Goal: Information Seeking & Learning: Find specific fact

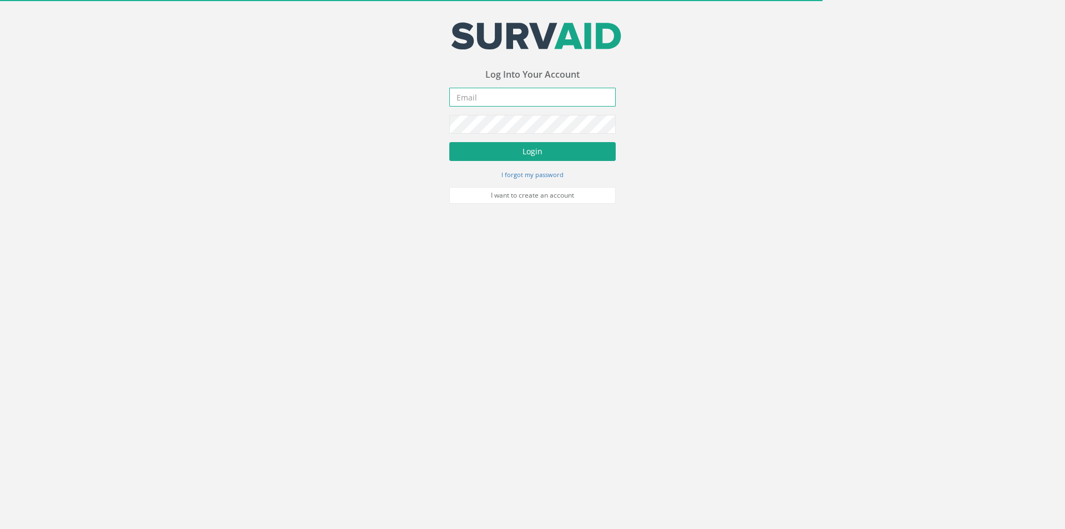
type input "[PERSON_NAME][EMAIL_ADDRESS][PERSON_NAME][DOMAIN_NAME]"
click at [522, 153] on button "Login" at bounding box center [532, 151] width 166 height 19
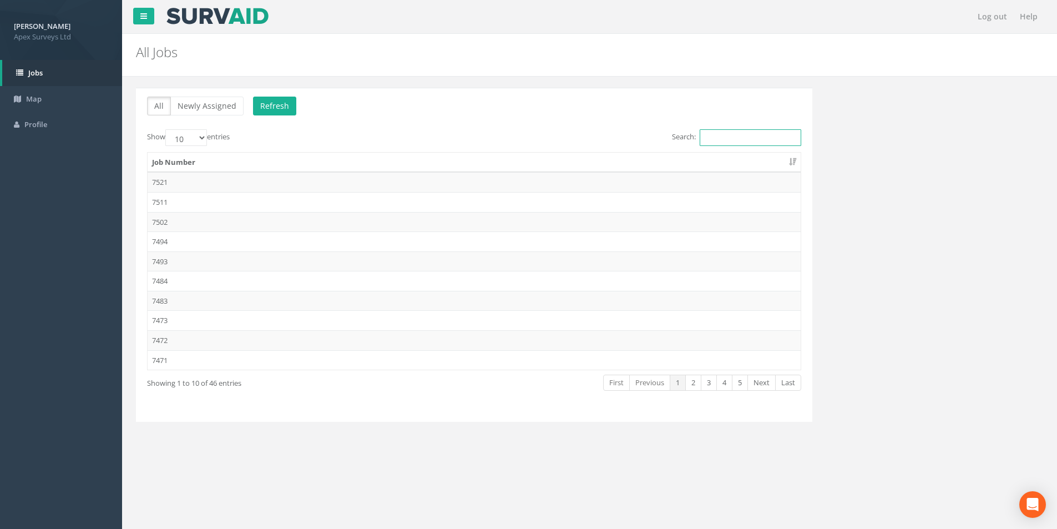
click at [716, 138] on input "Search:" at bounding box center [751, 137] width 102 height 17
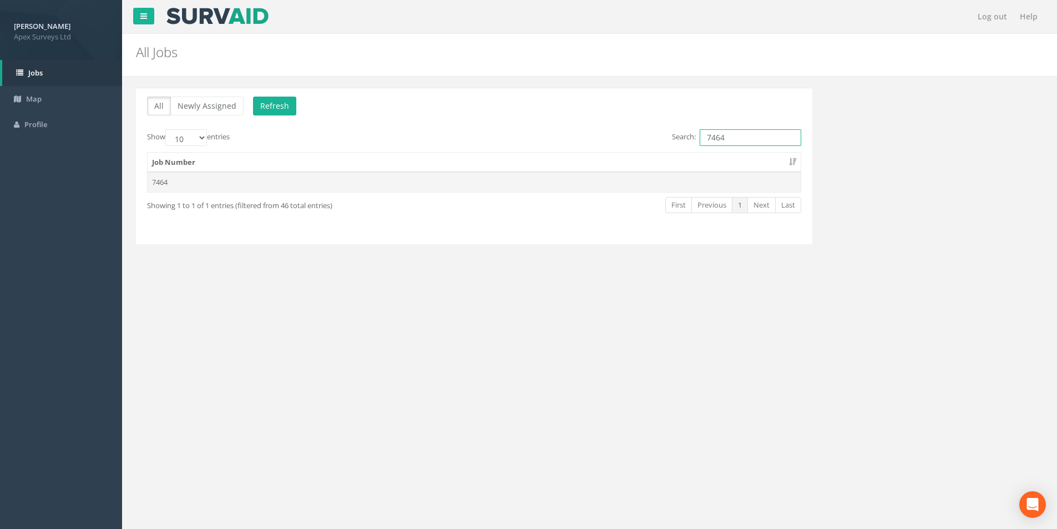
type input "7464"
click at [510, 179] on td "7464" at bounding box center [474, 182] width 653 height 20
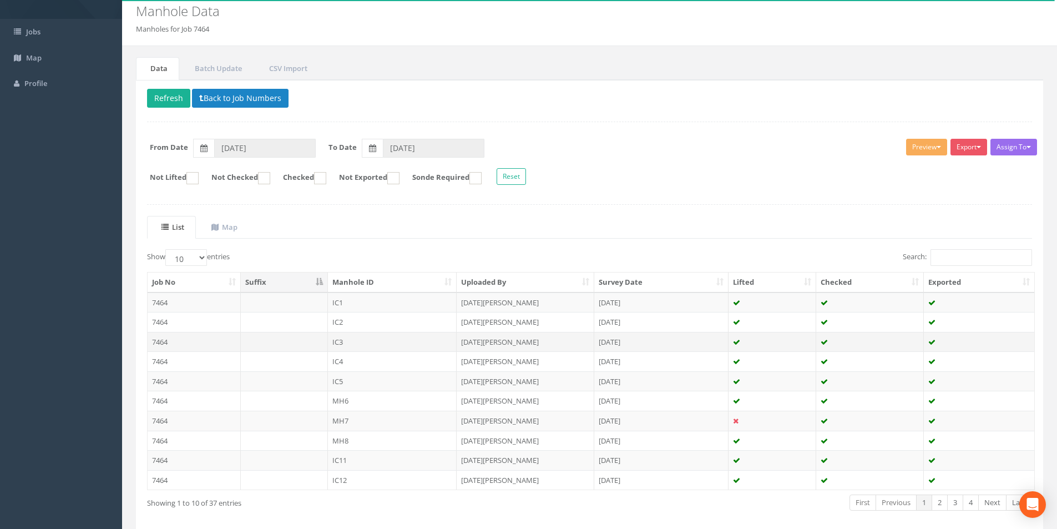
scroll to position [90, 0]
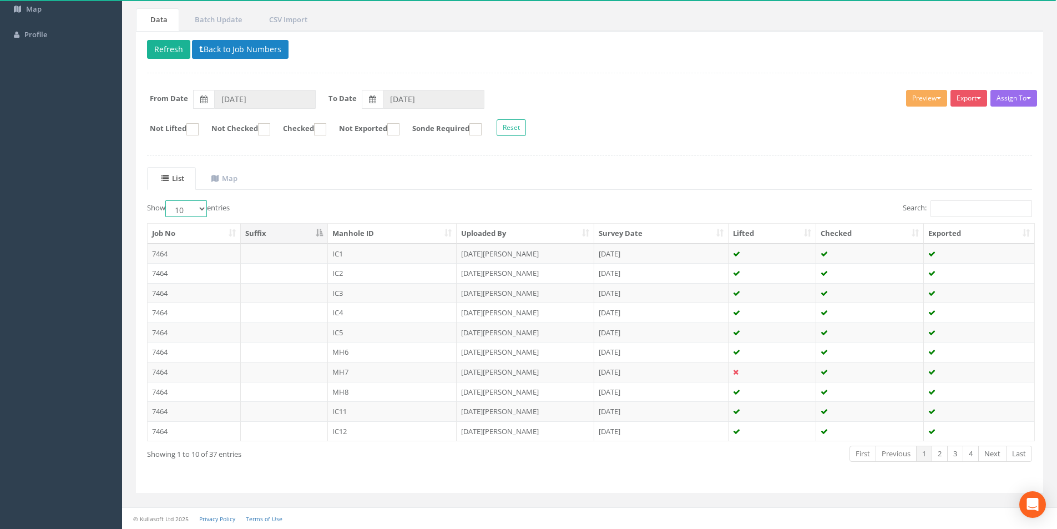
click at [201, 207] on select "10 25 50 100" at bounding box center [186, 208] width 42 height 17
select select "25"
click at [167, 200] on select "10 25 50 100" at bounding box center [186, 208] width 42 height 17
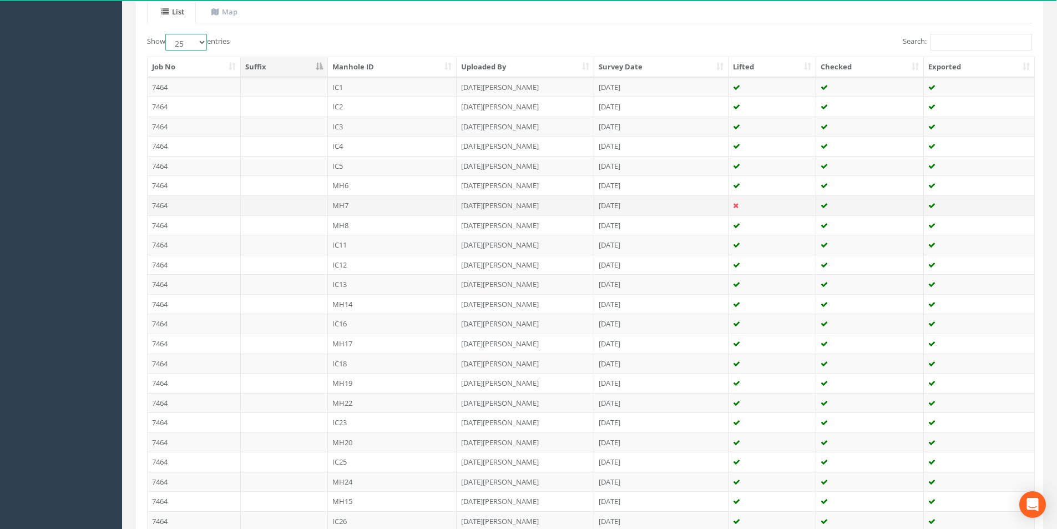
scroll to position [312, 0]
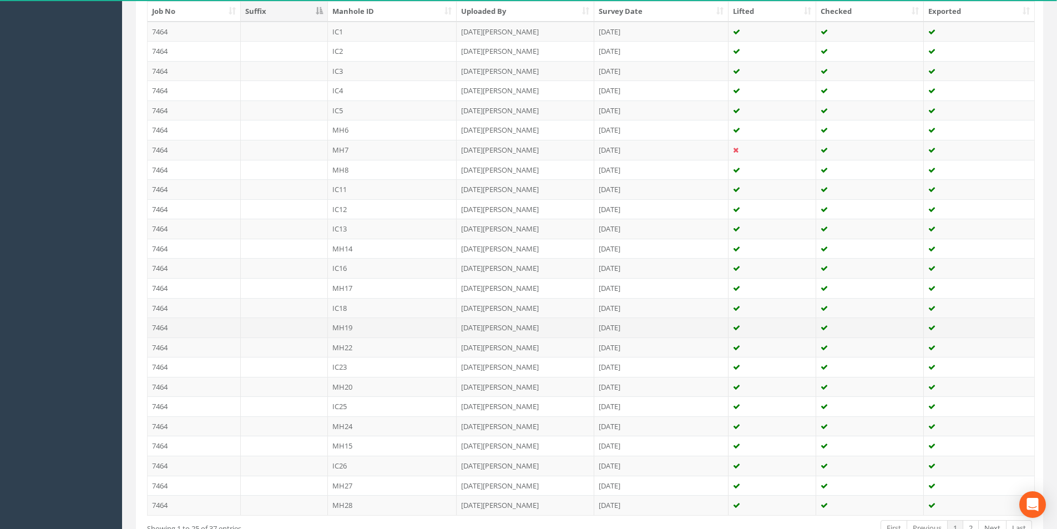
click at [353, 332] on td "MH19" at bounding box center [392, 327] width 129 height 20
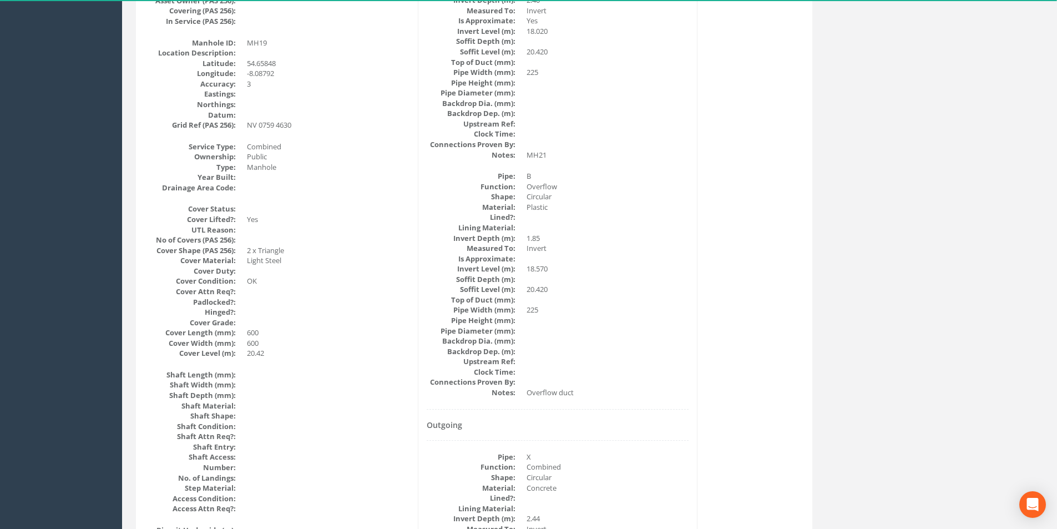
scroll to position [0, 0]
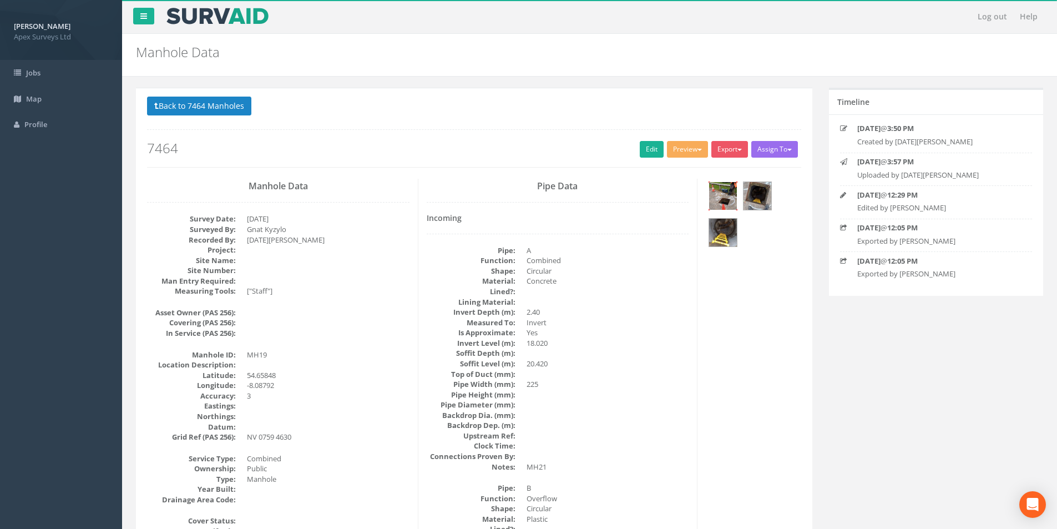
click at [728, 193] on img at bounding box center [723, 196] width 28 height 28
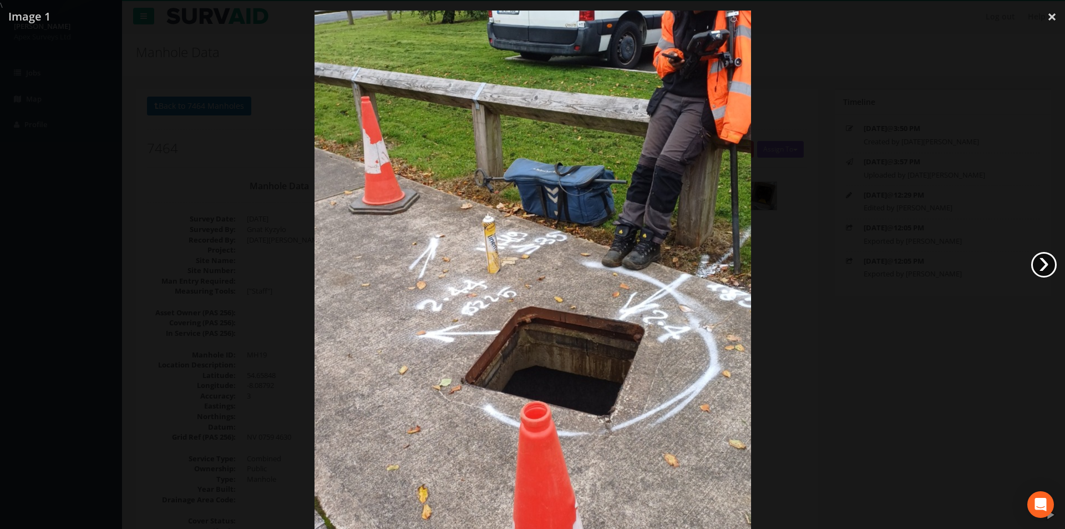
click at [1044, 261] on link "›" at bounding box center [1045, 265] width 26 height 26
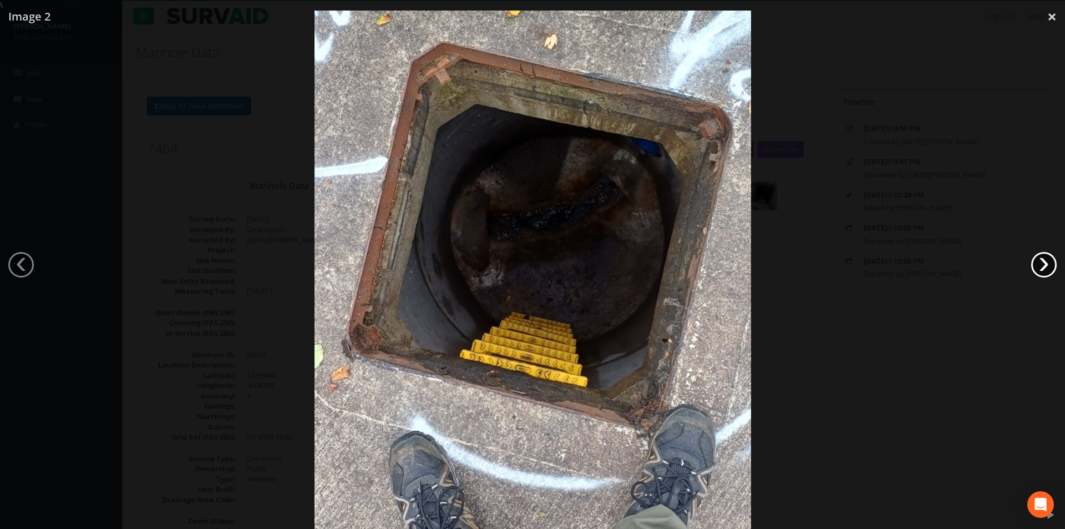
click at [1044, 261] on link "›" at bounding box center [1045, 265] width 26 height 26
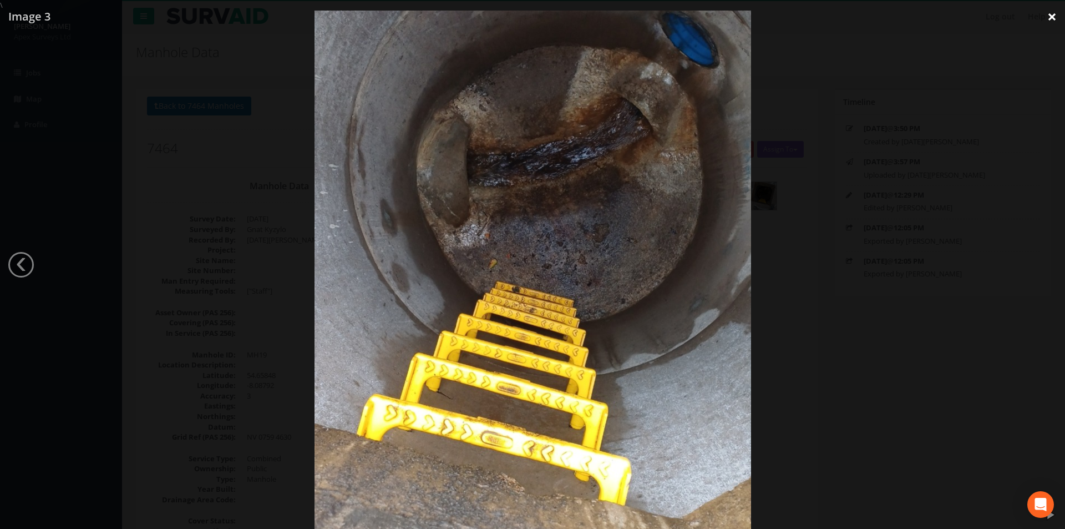
click at [1052, 14] on link "×" at bounding box center [1052, 16] width 26 height 33
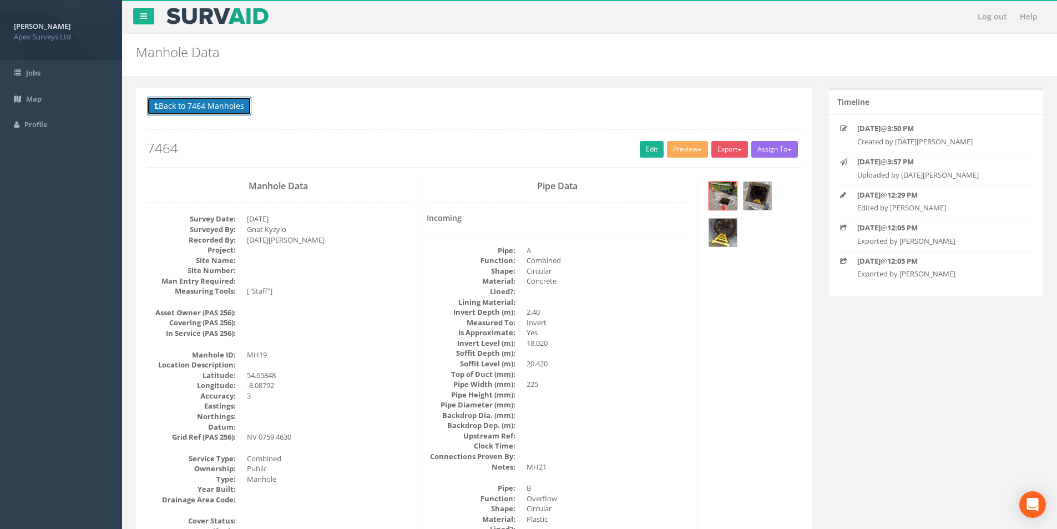
click at [168, 106] on button "Back to 7464 Manholes" at bounding box center [199, 106] width 104 height 19
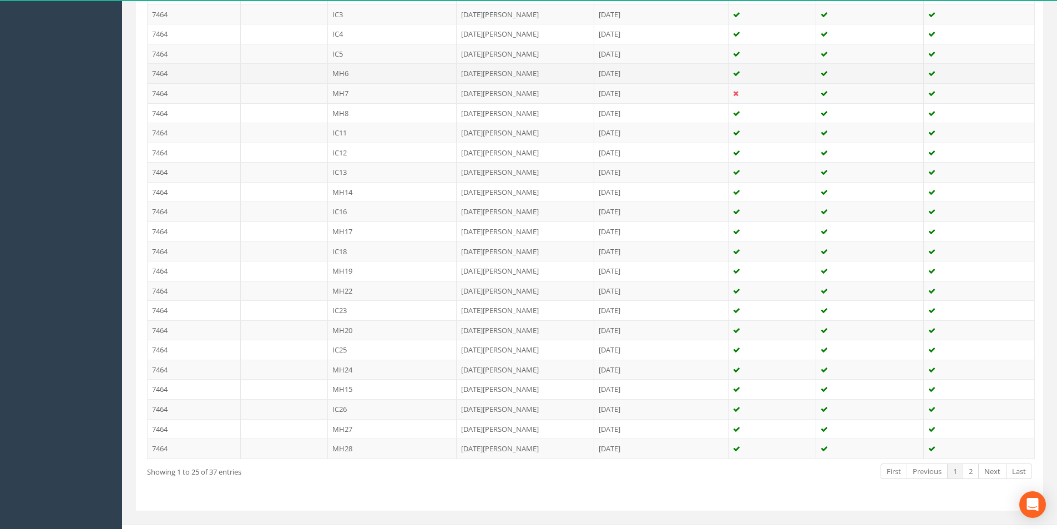
scroll to position [386, 0]
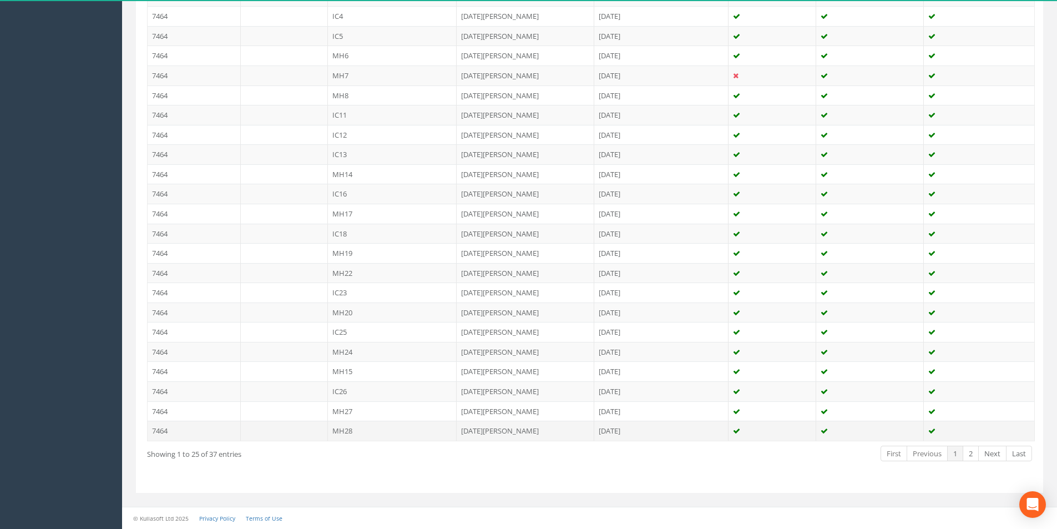
click at [358, 431] on td "MH28" at bounding box center [392, 431] width 129 height 20
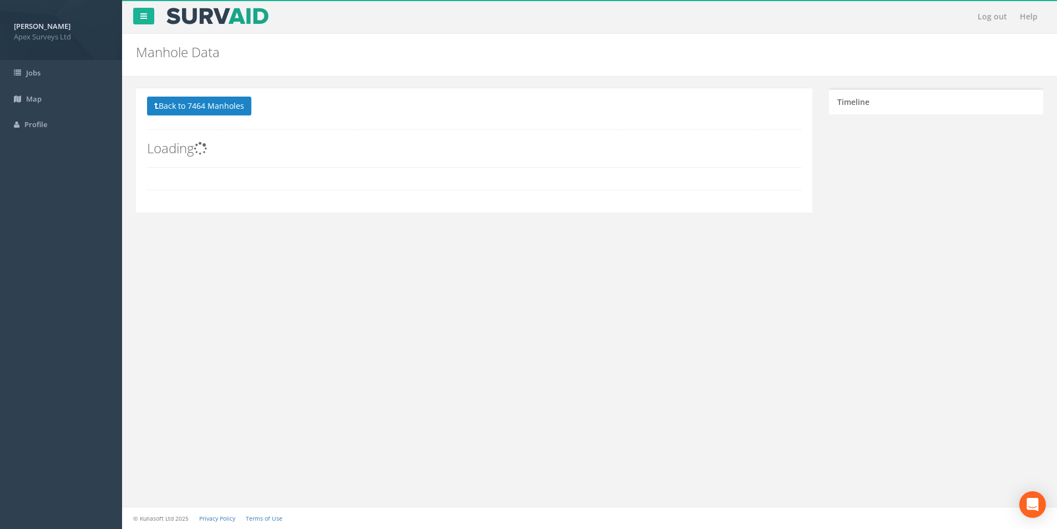
scroll to position [0, 0]
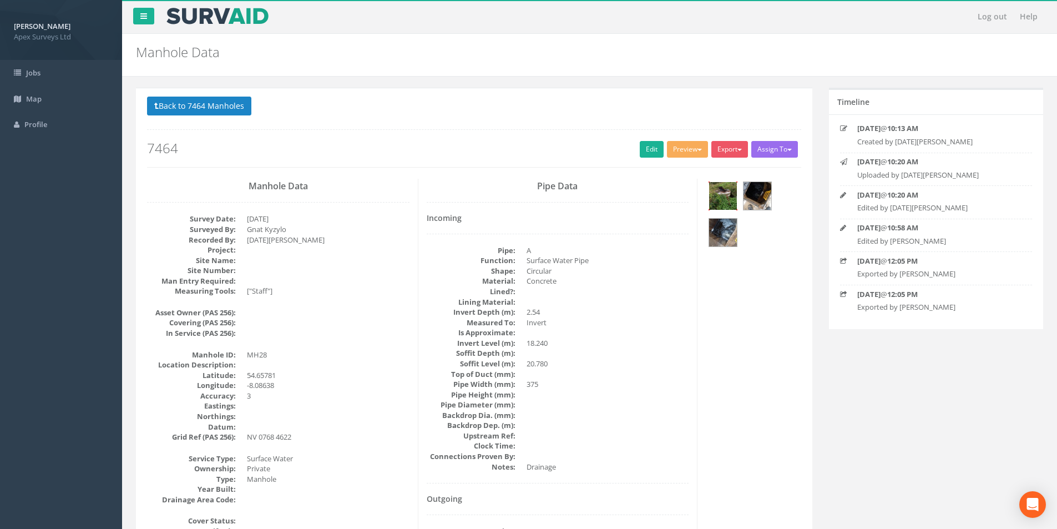
click at [726, 200] on img at bounding box center [723, 196] width 28 height 28
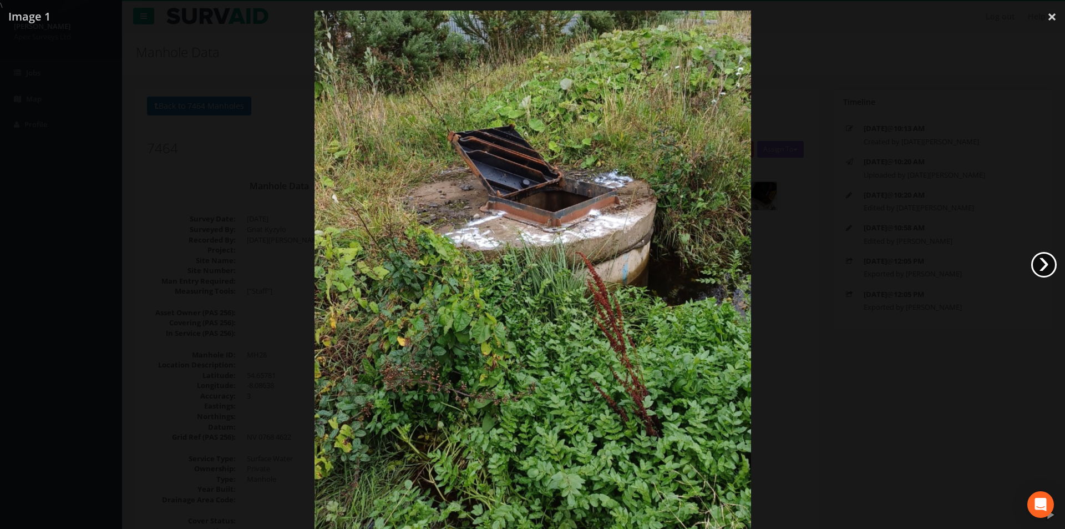
click at [1043, 267] on link "›" at bounding box center [1045, 265] width 26 height 26
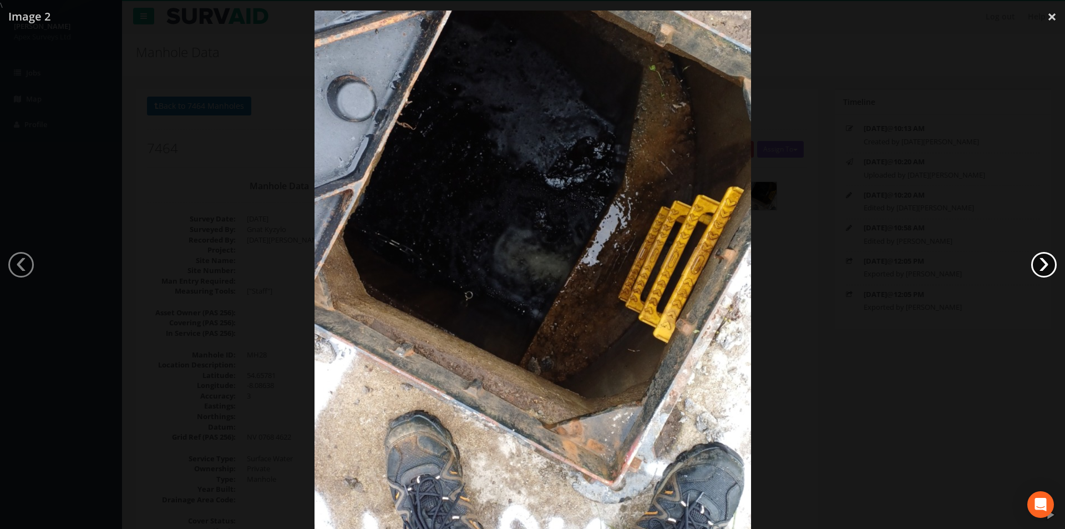
click at [1043, 267] on link "›" at bounding box center [1045, 265] width 26 height 26
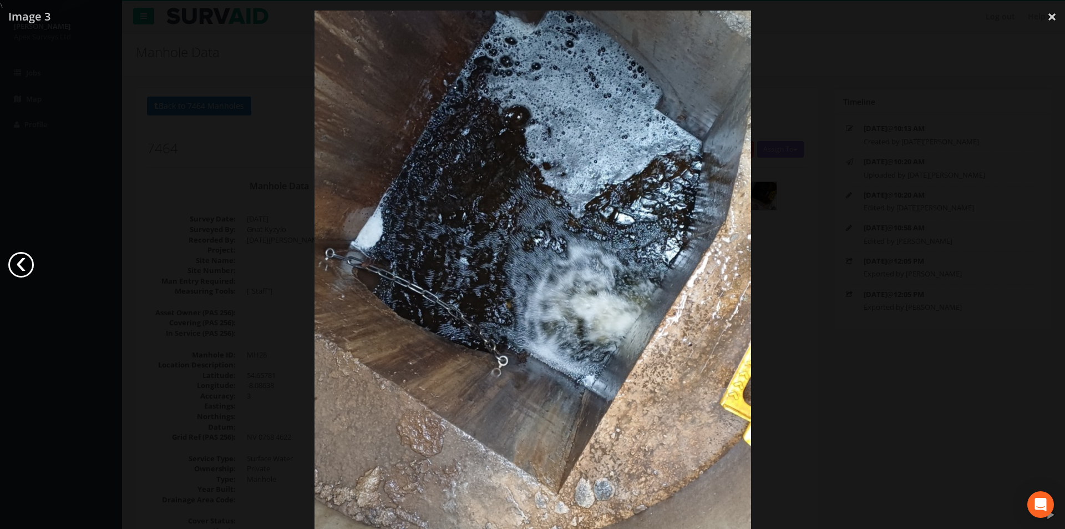
click at [23, 264] on link "‹" at bounding box center [21, 265] width 26 height 26
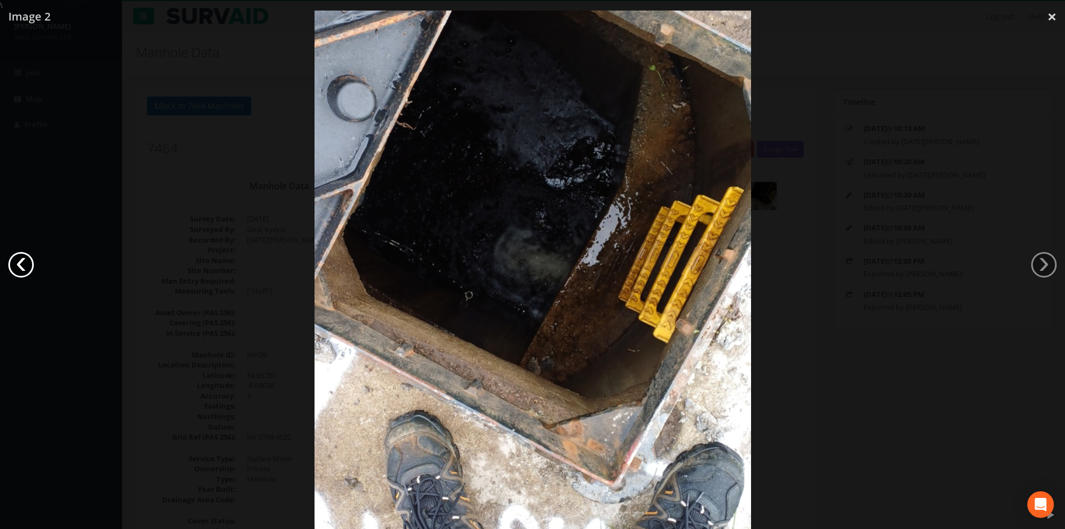
click at [23, 264] on link "‹" at bounding box center [21, 265] width 26 height 26
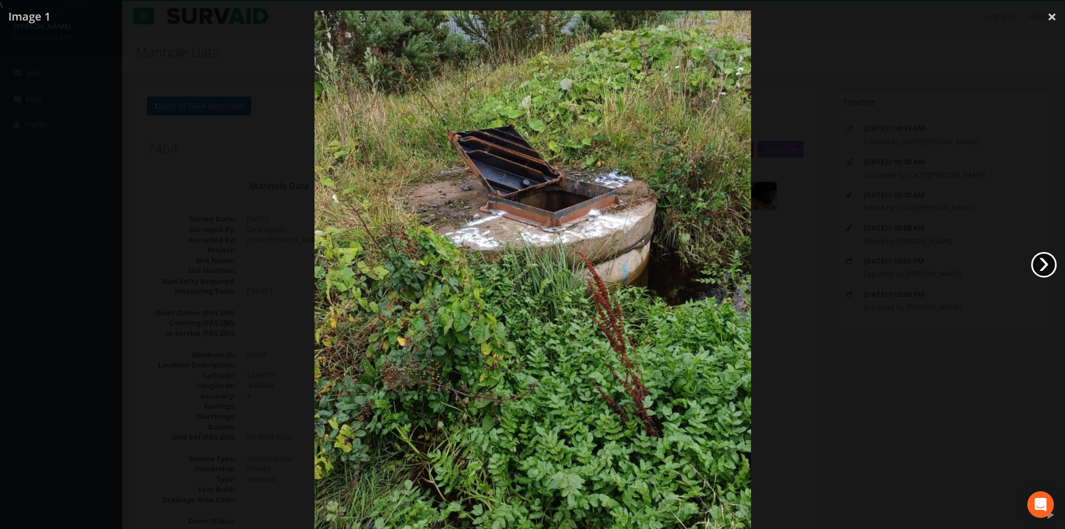
click at [1038, 261] on link "›" at bounding box center [1045, 265] width 26 height 26
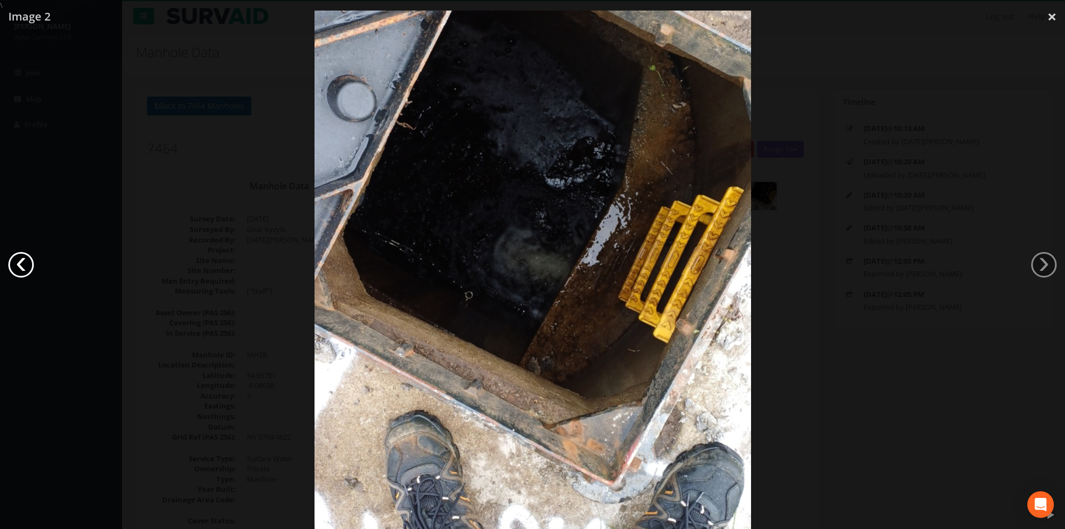
click at [18, 258] on link "‹" at bounding box center [21, 265] width 26 height 26
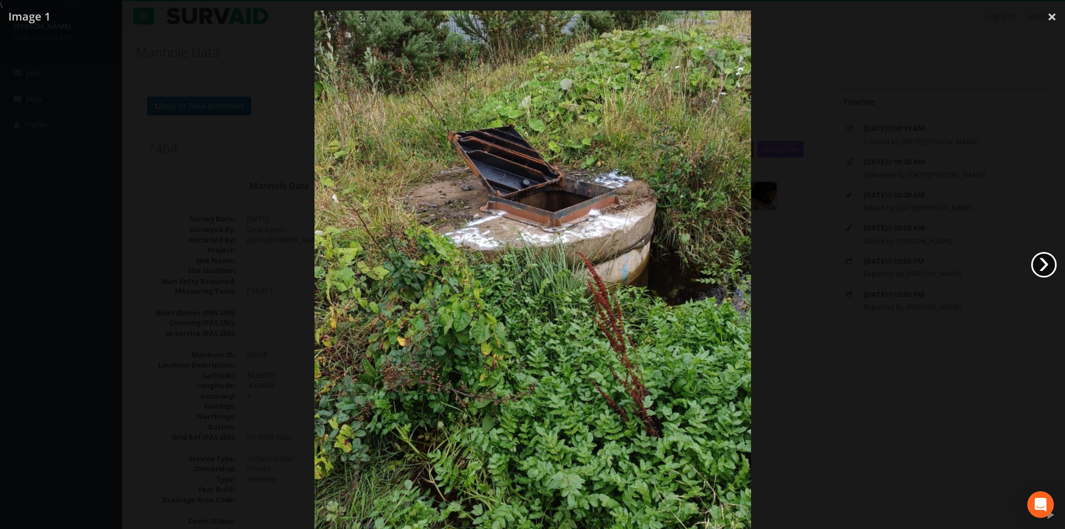
click at [1038, 260] on link "›" at bounding box center [1045, 265] width 26 height 26
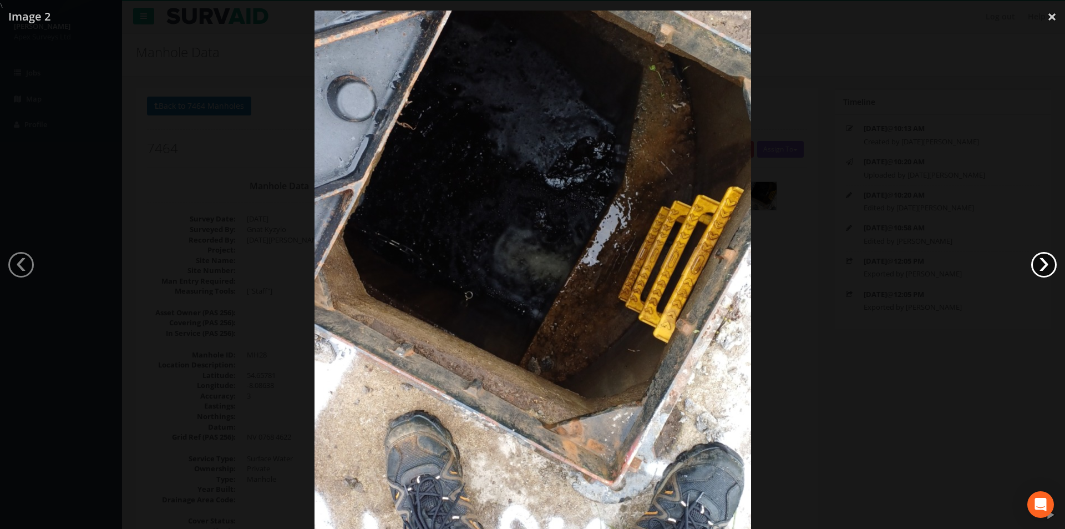
click at [1050, 264] on link "›" at bounding box center [1045, 265] width 26 height 26
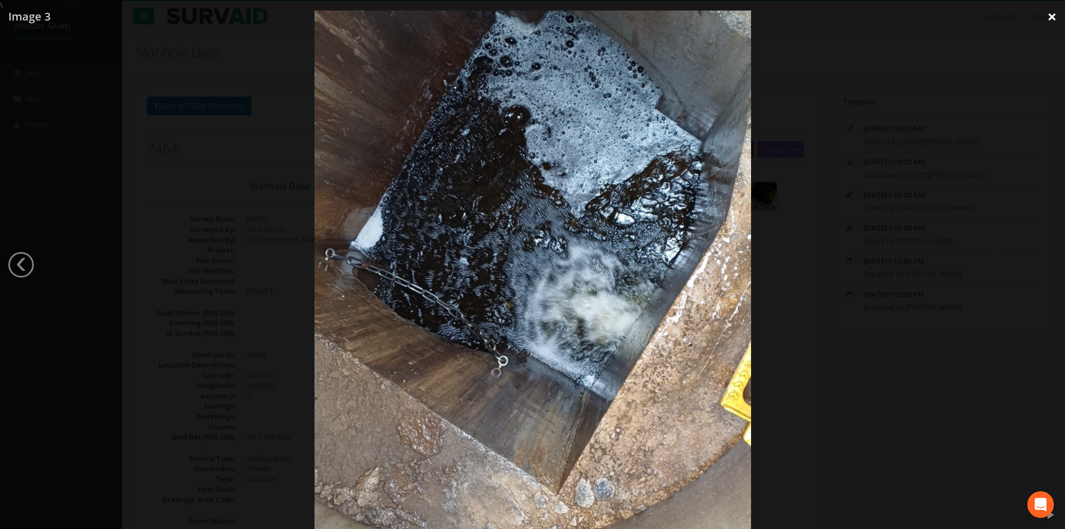
click at [1050, 16] on link "×" at bounding box center [1052, 16] width 26 height 33
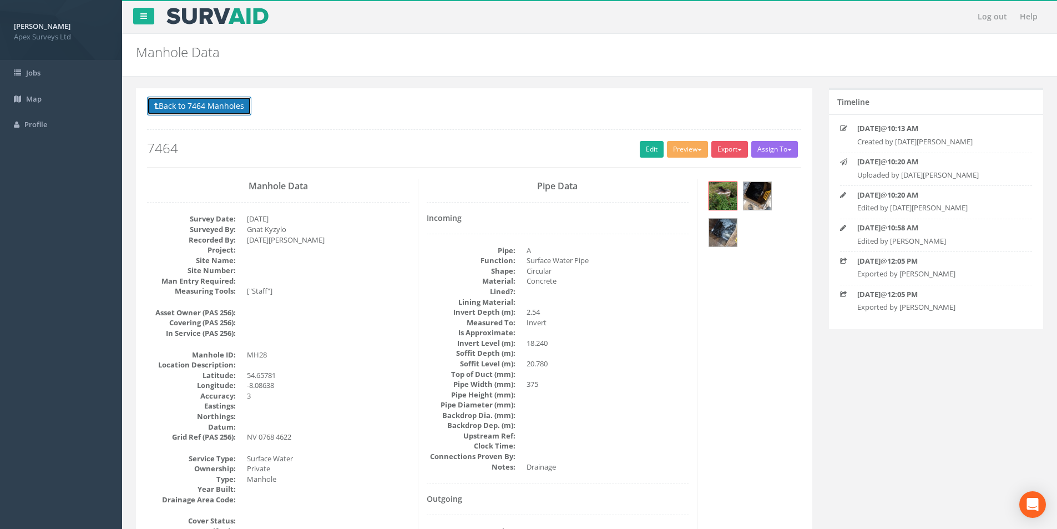
click at [206, 103] on button "Back to 7464 Manholes" at bounding box center [199, 106] width 104 height 19
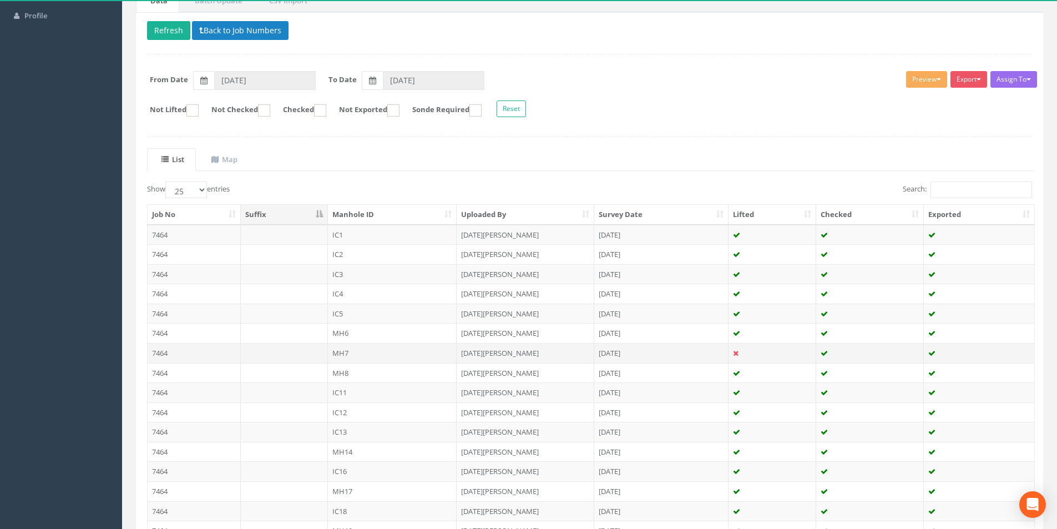
scroll to position [333, 0]
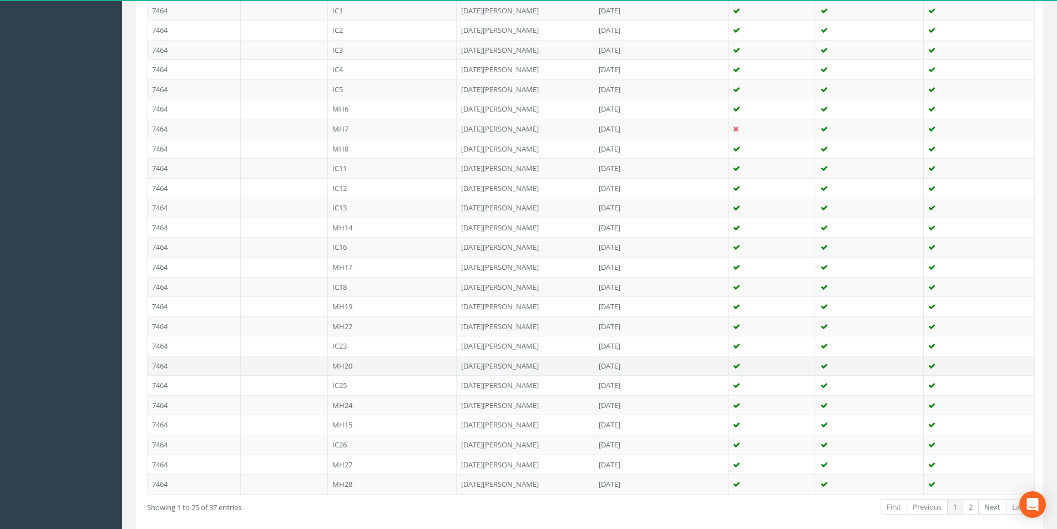
click at [337, 367] on td "MH20" at bounding box center [392, 366] width 129 height 20
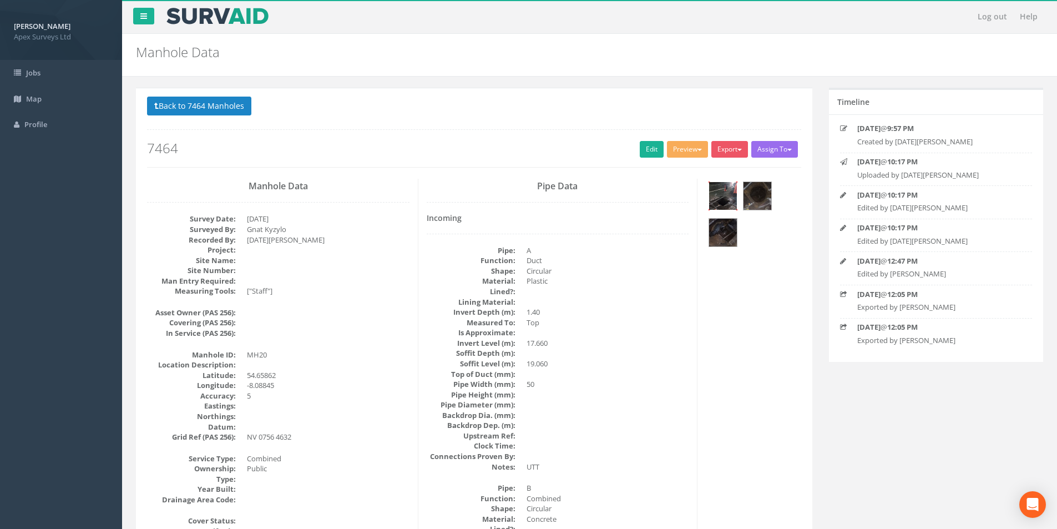
click at [724, 199] on img at bounding box center [723, 196] width 28 height 28
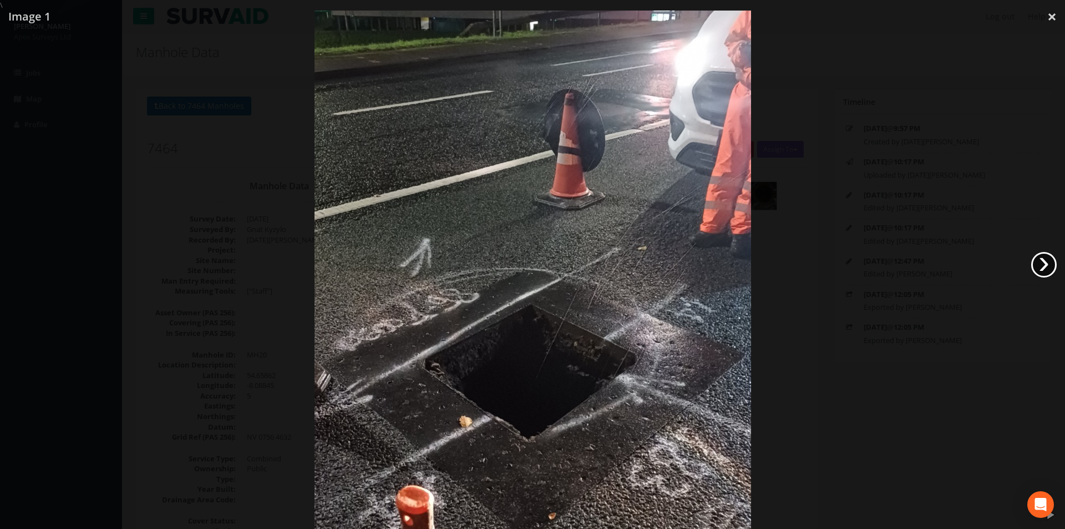
click at [1046, 266] on link "›" at bounding box center [1045, 265] width 26 height 26
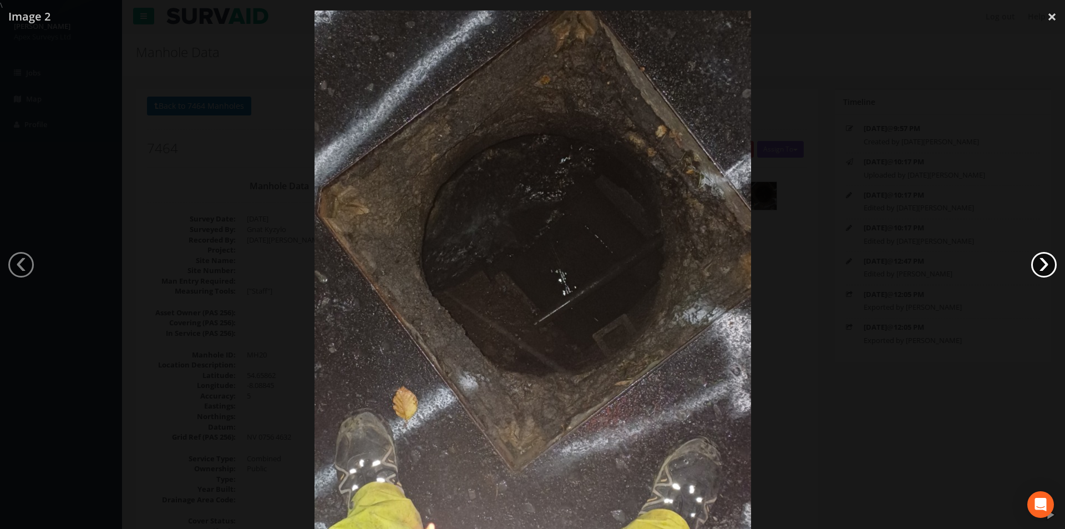
click at [1046, 266] on link "›" at bounding box center [1045, 265] width 26 height 26
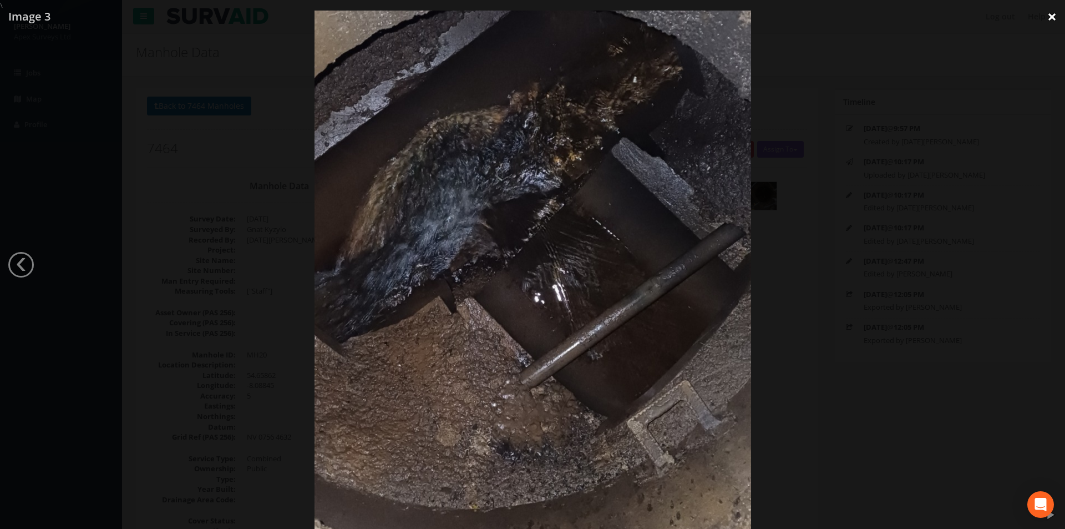
click at [1054, 20] on link "×" at bounding box center [1052, 16] width 26 height 33
